Goal: Find specific page/section: Find specific page/section

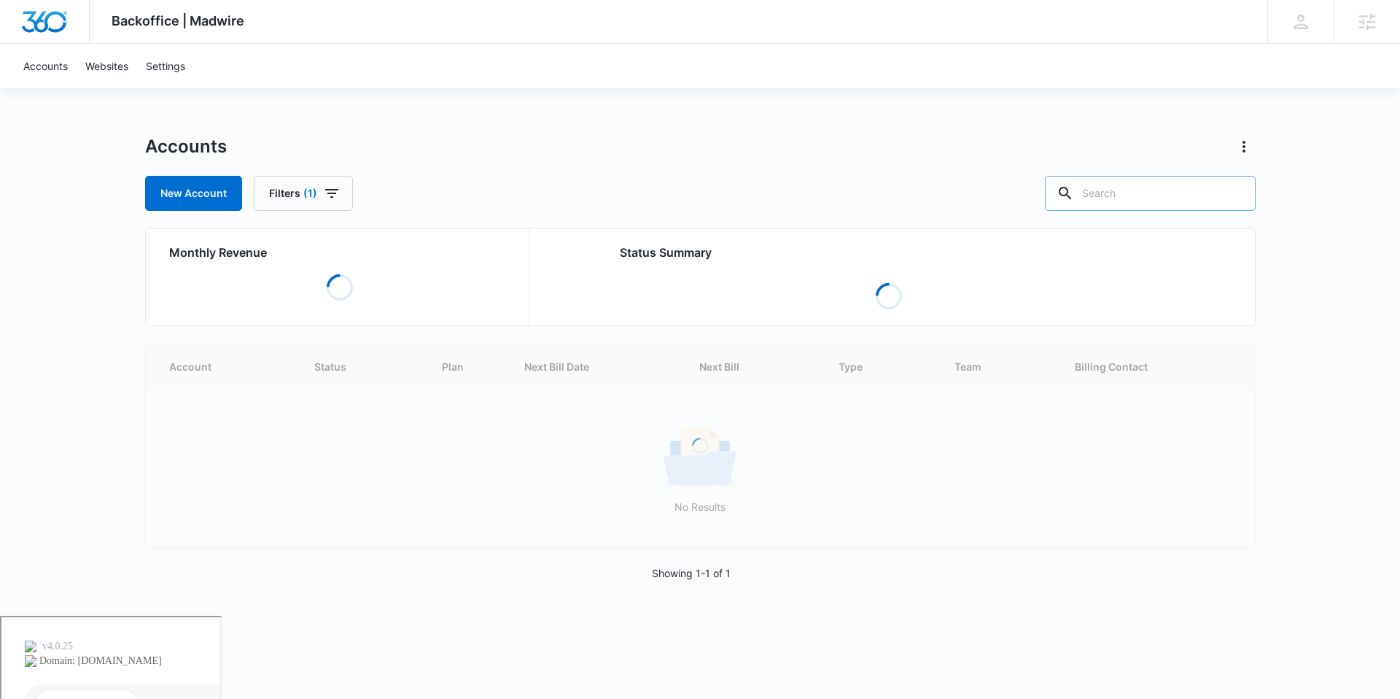
click at [1156, 200] on input "text" at bounding box center [1150, 193] width 211 height 35
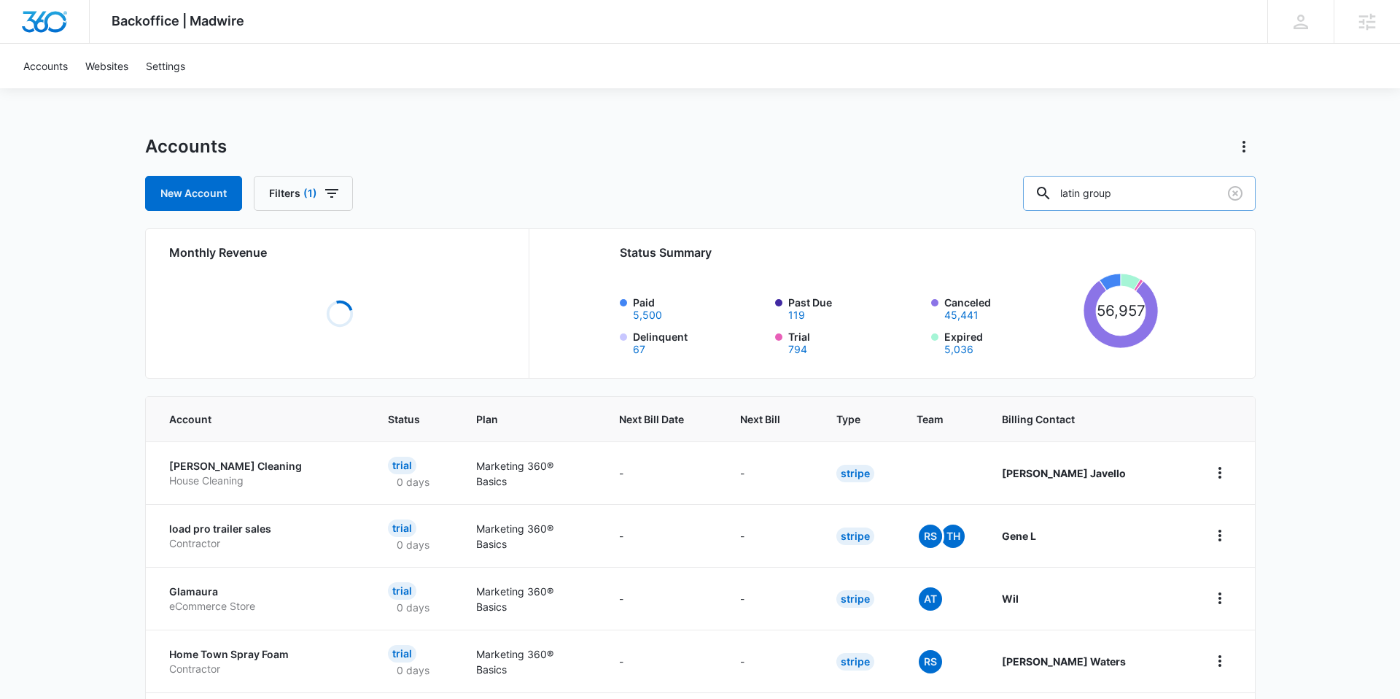
type input "latin group"
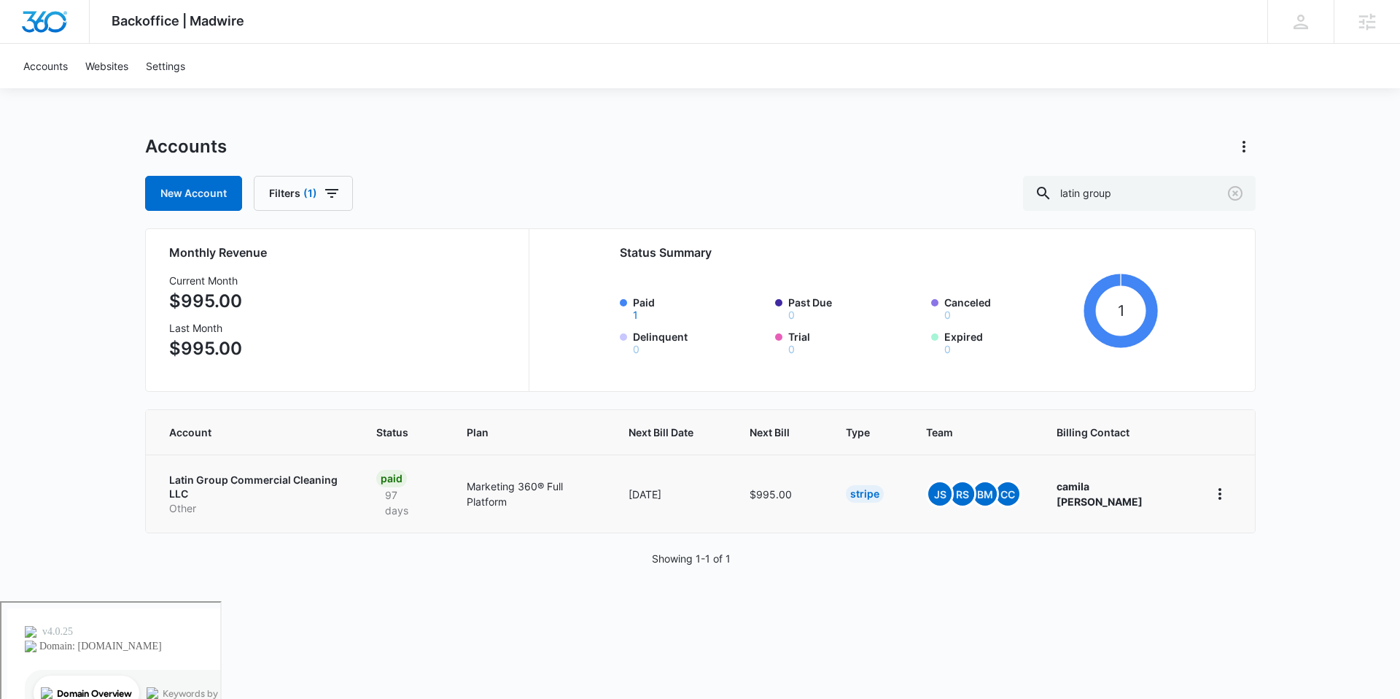
click at [247, 501] on p "Other" at bounding box center [255, 508] width 172 height 15
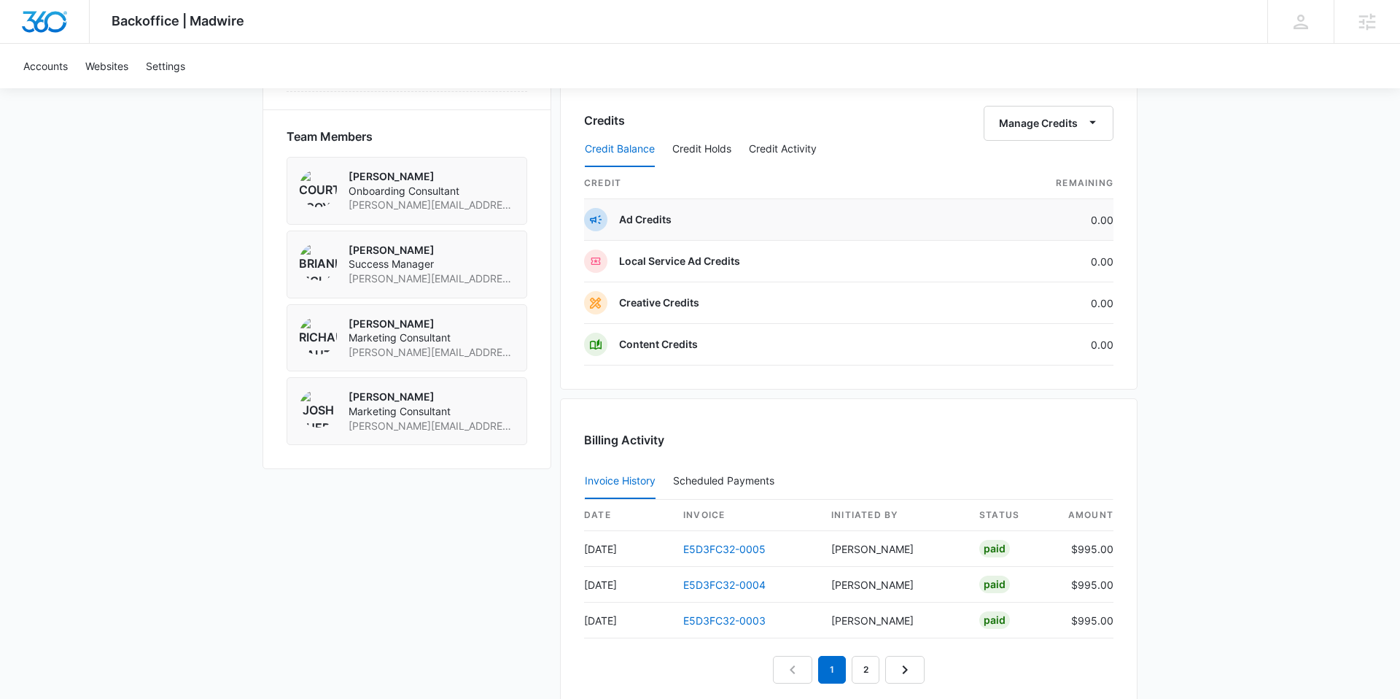
scroll to position [1050, 0]
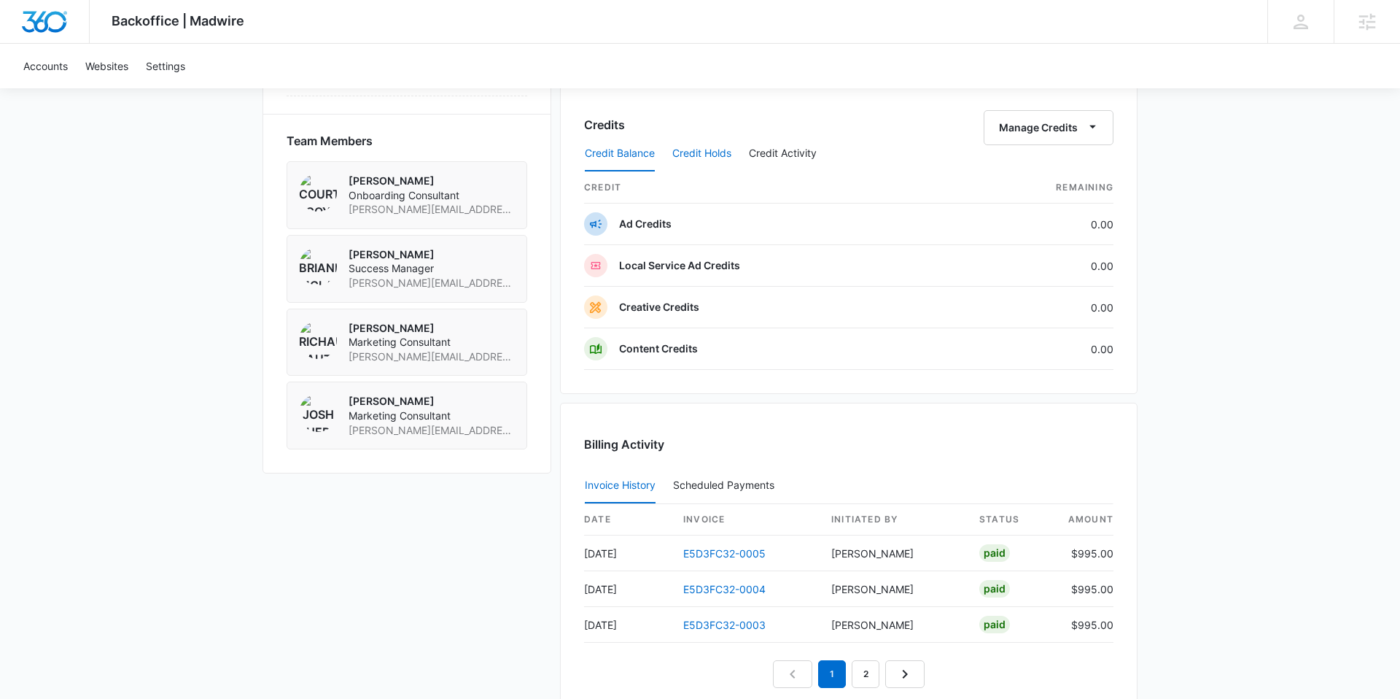
click at [704, 155] on button "Credit Holds" at bounding box center [701, 153] width 59 height 35
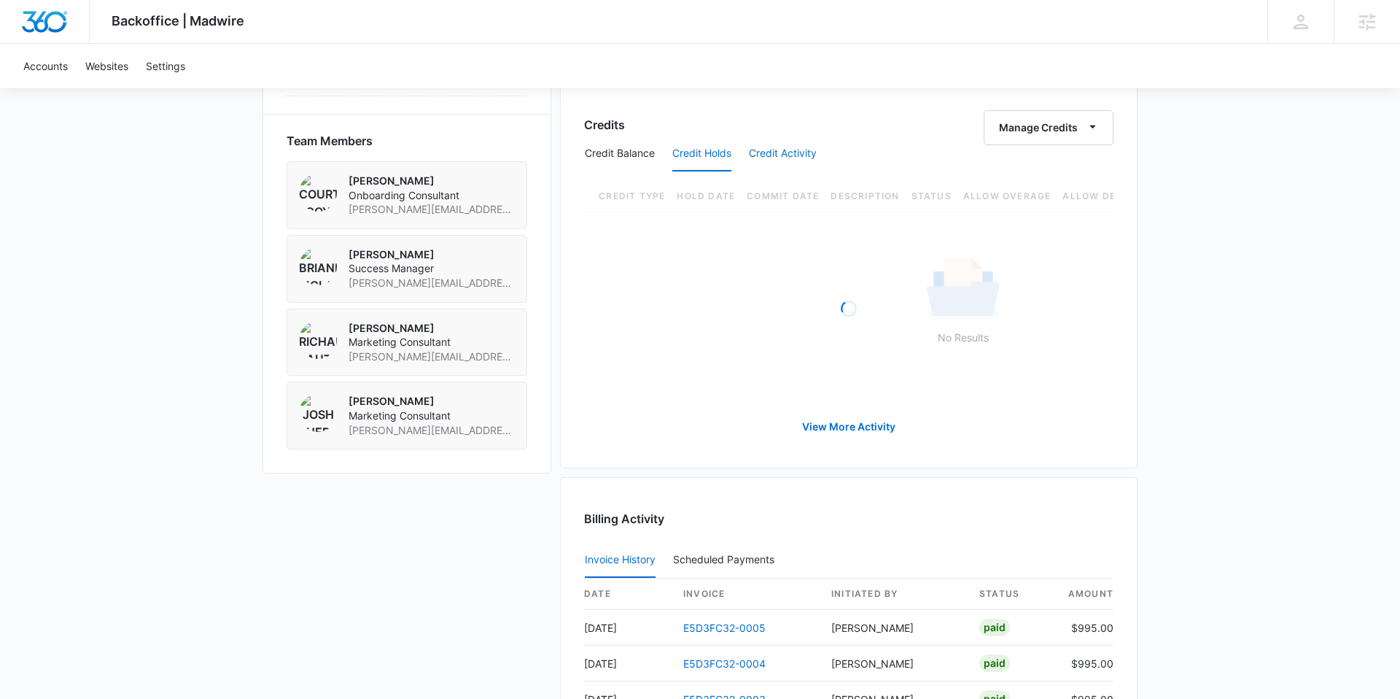
click at [757, 159] on button "Credit Activity" at bounding box center [783, 153] width 68 height 35
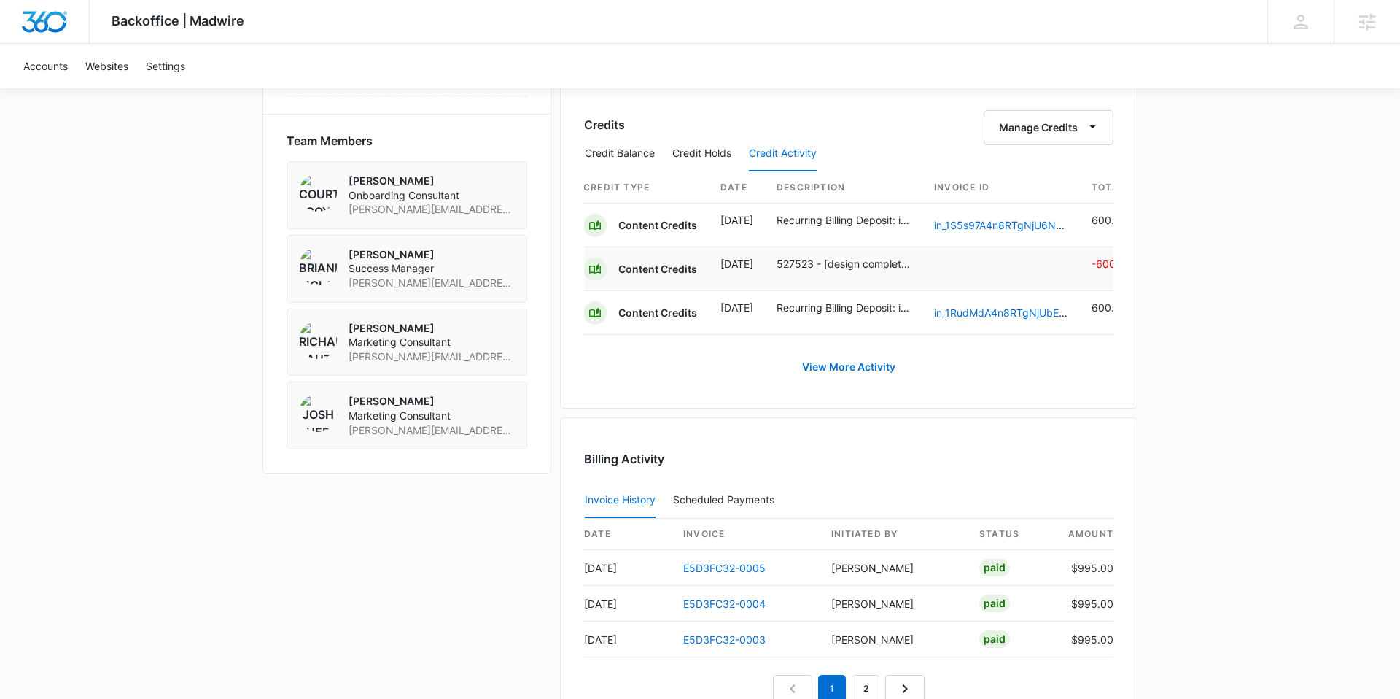
scroll to position [0, 0]
click at [815, 264] on p "527523 - [design completed] standard page build" at bounding box center [844, 263] width 134 height 15
click at [649, 270] on p "Content Credits" at bounding box center [658, 269] width 79 height 15
click at [934, 274] on td at bounding box center [1002, 269] width 158 height 44
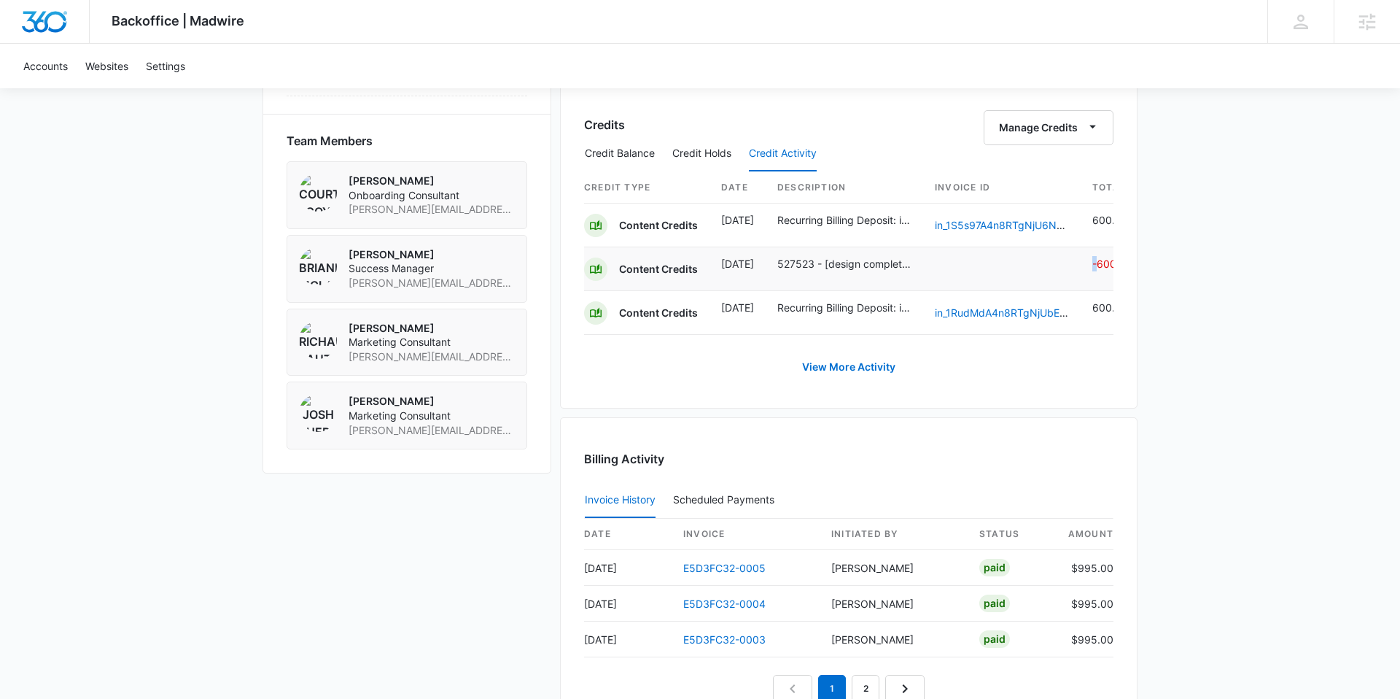
click at [934, 274] on td at bounding box center [1002, 269] width 158 height 44
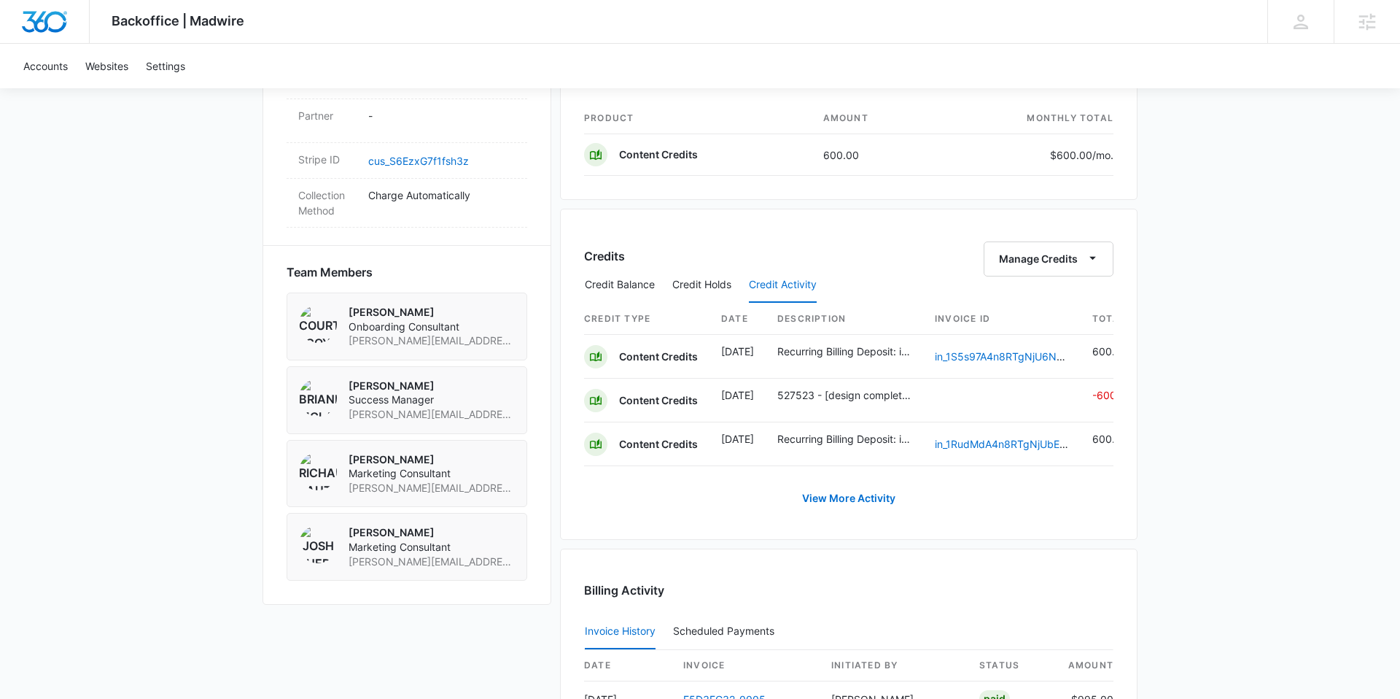
scroll to position [915, 0]
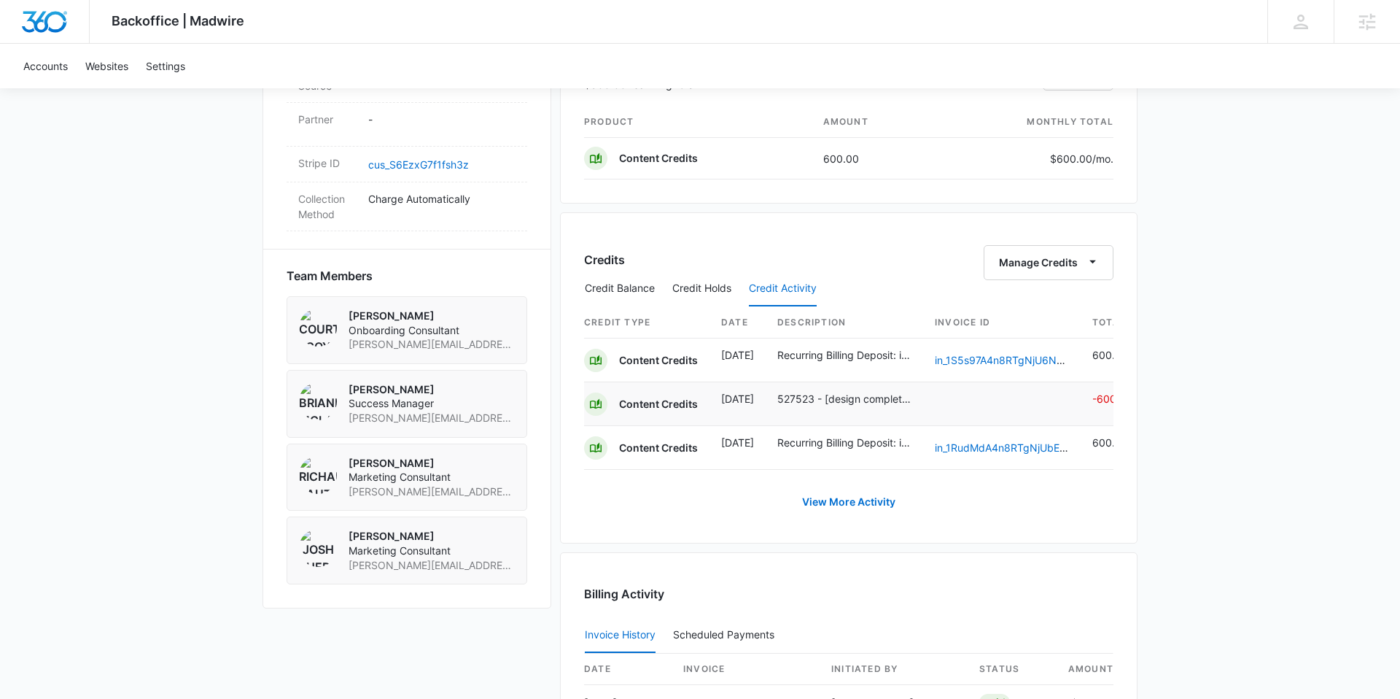
click at [870, 406] on td "527523 - [design completed] standard page build" at bounding box center [845, 404] width 158 height 44
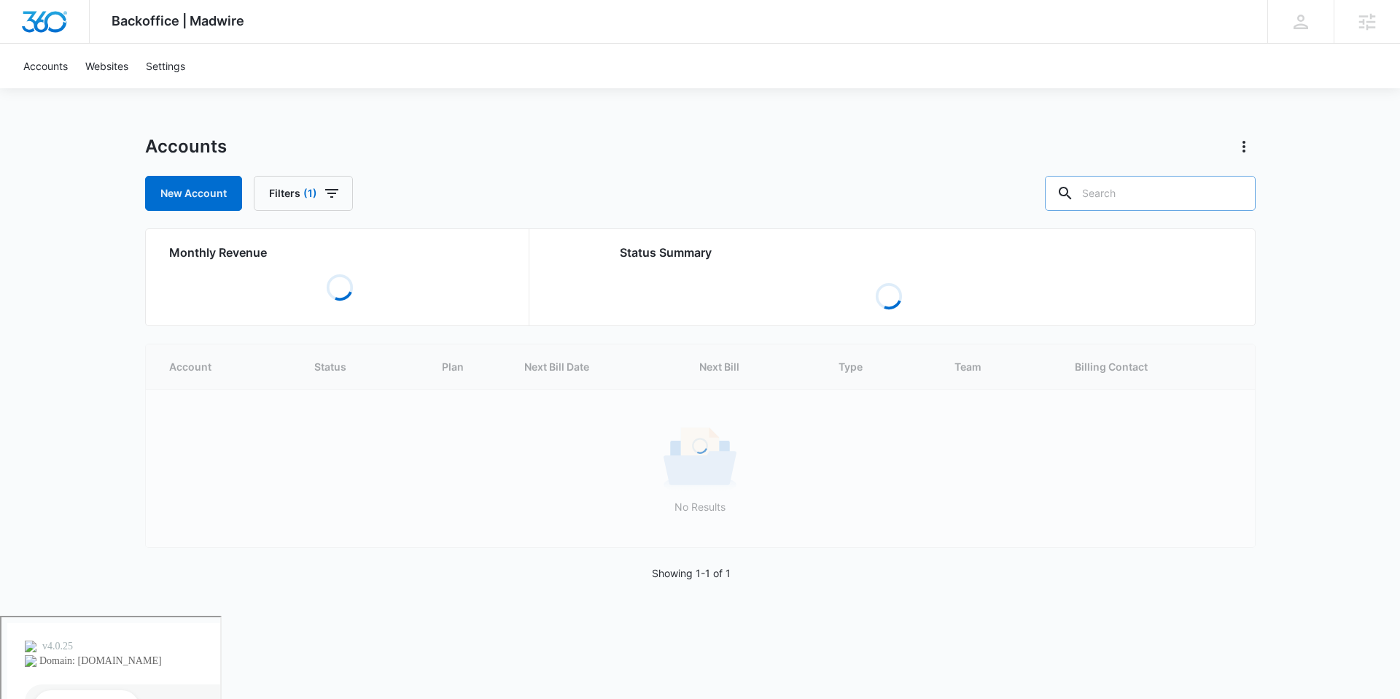
click at [1128, 201] on input "text" at bounding box center [1150, 193] width 211 height 35
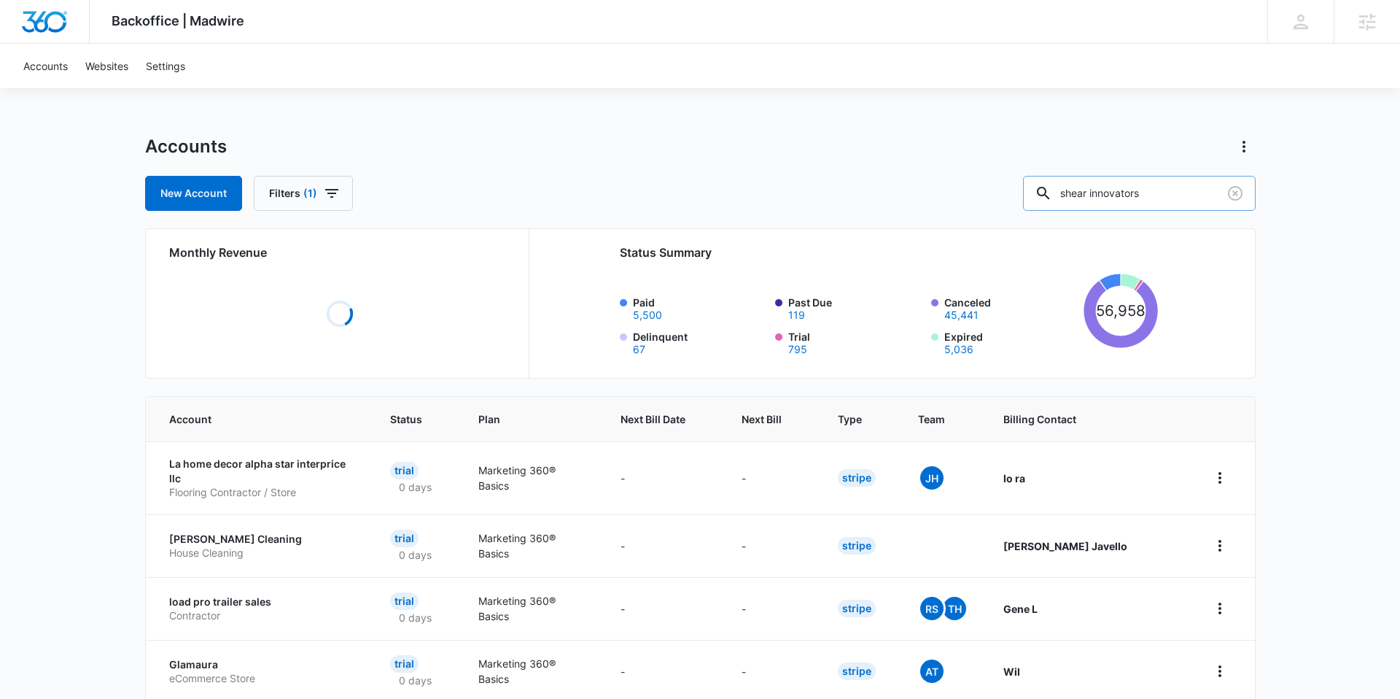
type input "shear innovators"
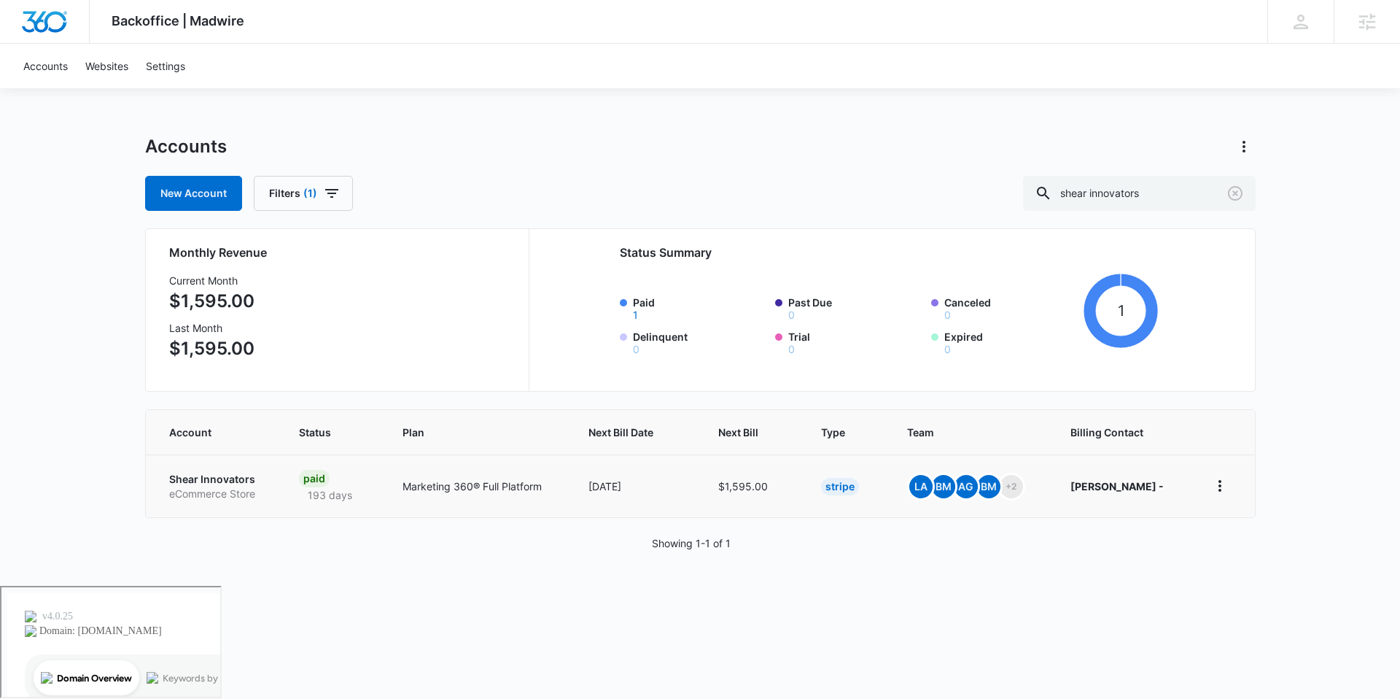
click at [217, 484] on p "Shear Innovators" at bounding box center [216, 479] width 95 height 15
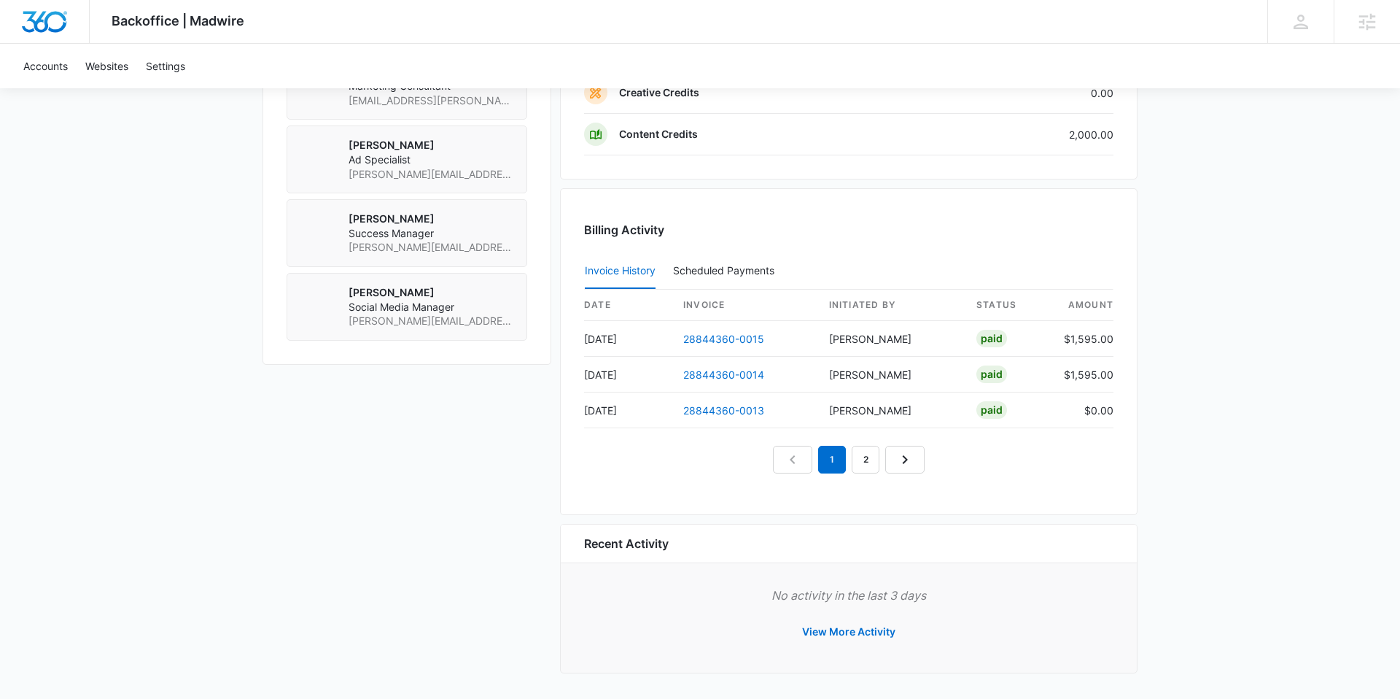
scroll to position [1267, 0]
